Goal: Check status: Check status

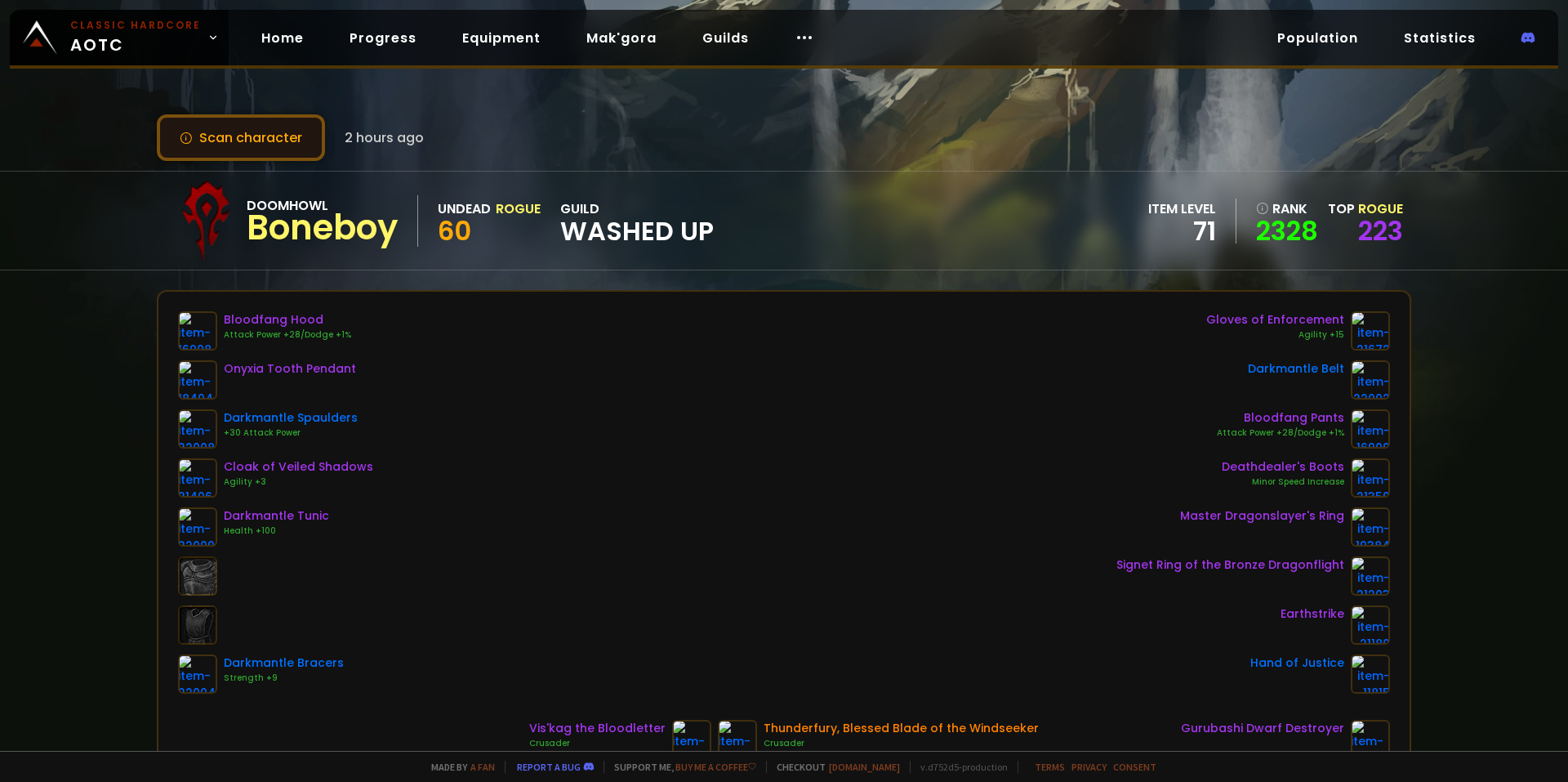
click at [250, 140] on button "Scan character" at bounding box center [241, 138] width 168 height 47
click at [272, 40] on link "Home" at bounding box center [282, 39] width 69 height 34
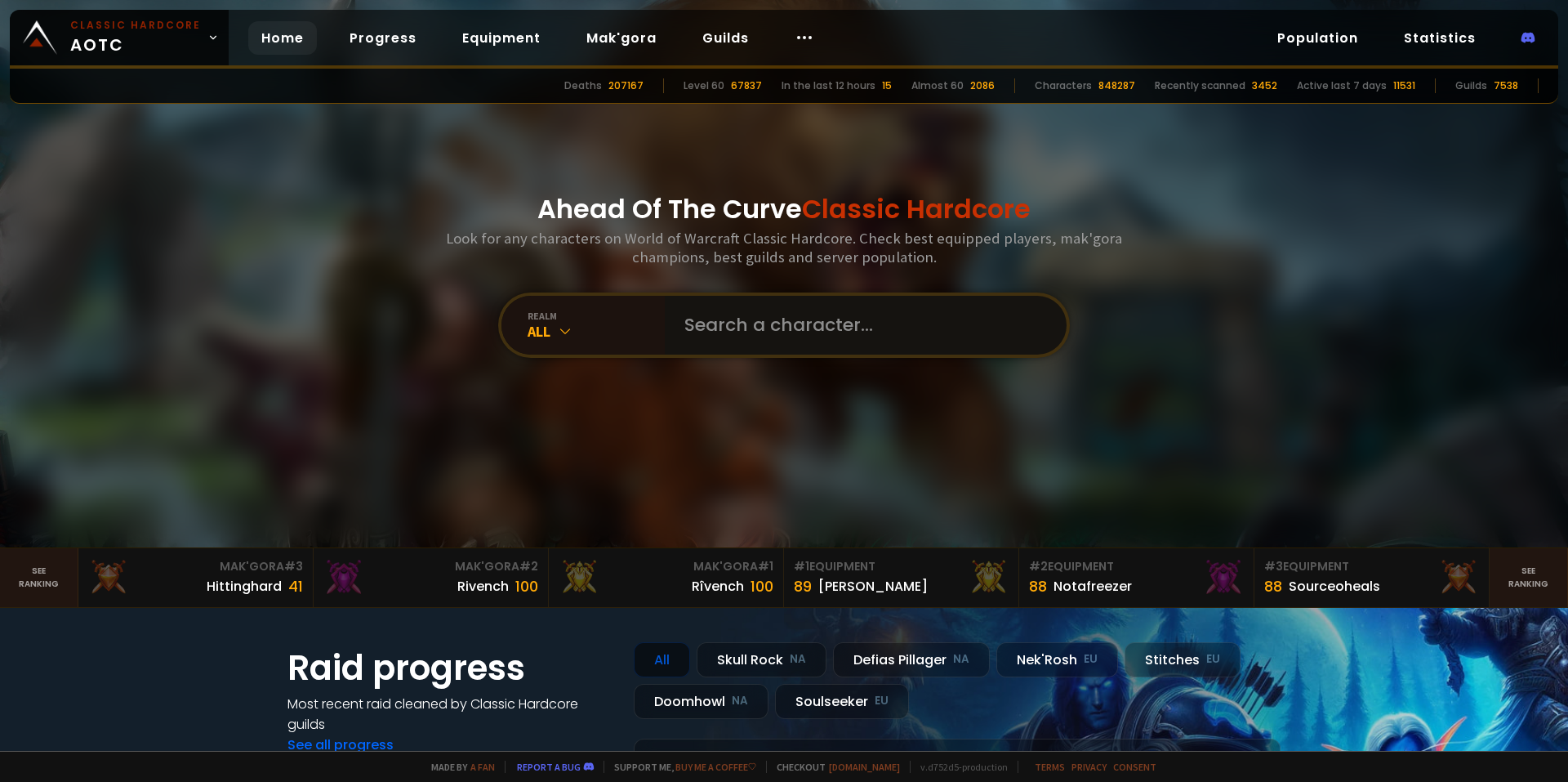
click at [699, 352] on input "text" at bounding box center [861, 325] width 372 height 59
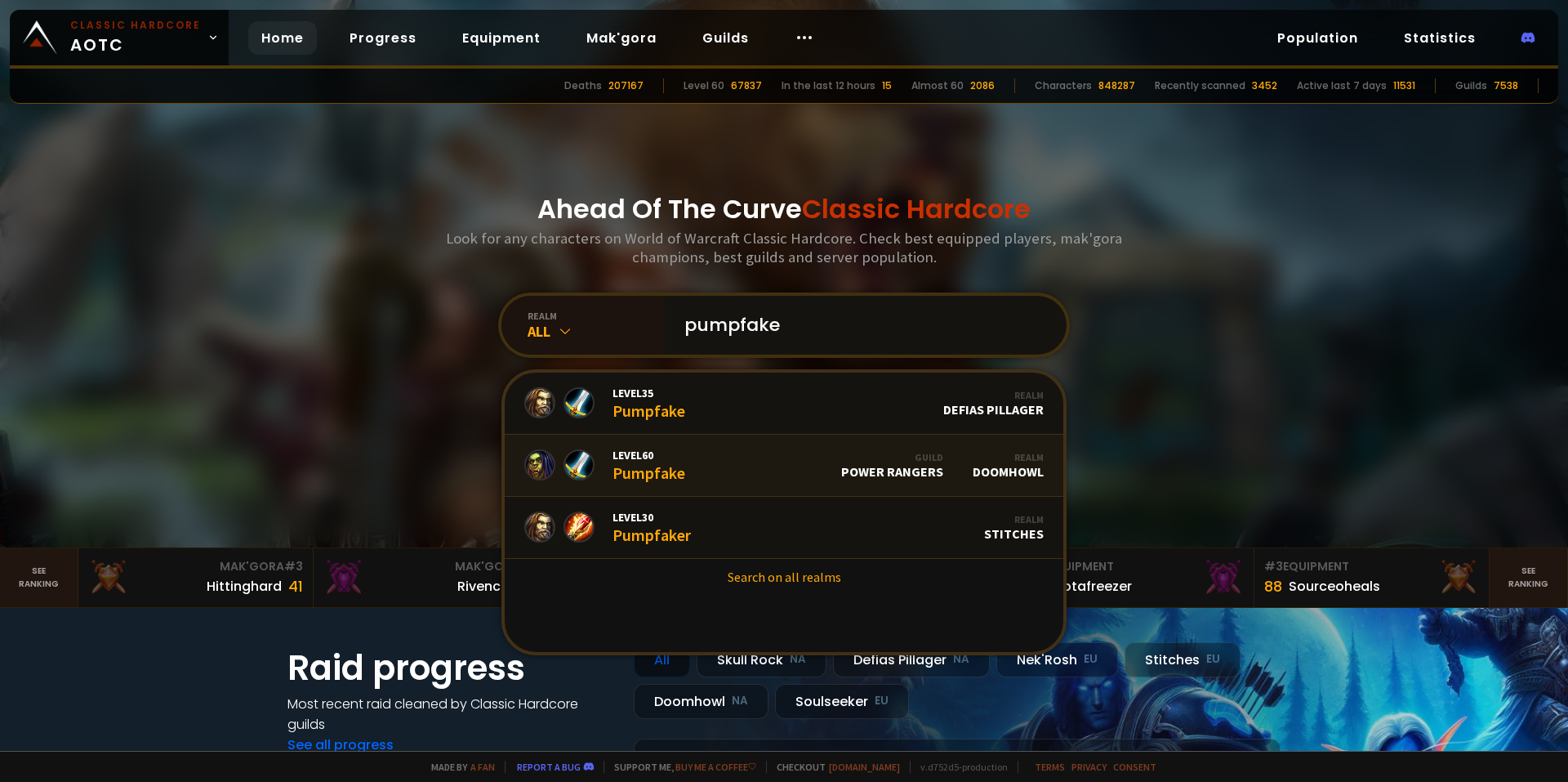
type input "pumpfake"
click at [712, 466] on link "Level 60 Pumpfake Guild Power Rangers Realm Doomhowl" at bounding box center [784, 465] width 559 height 62
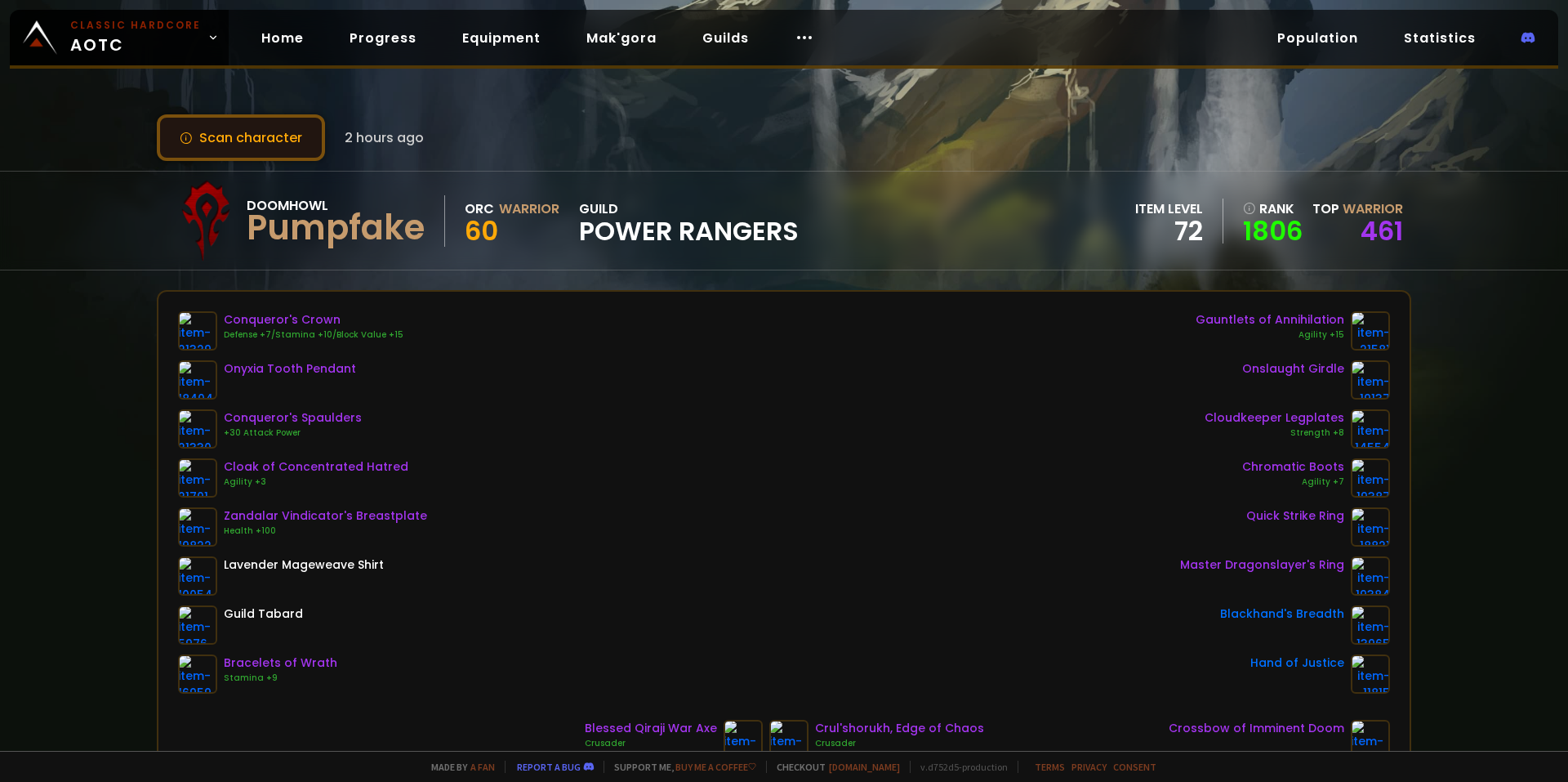
click at [255, 133] on button "Scan character" at bounding box center [241, 138] width 168 height 47
